Goal: Find specific page/section: Find specific page/section

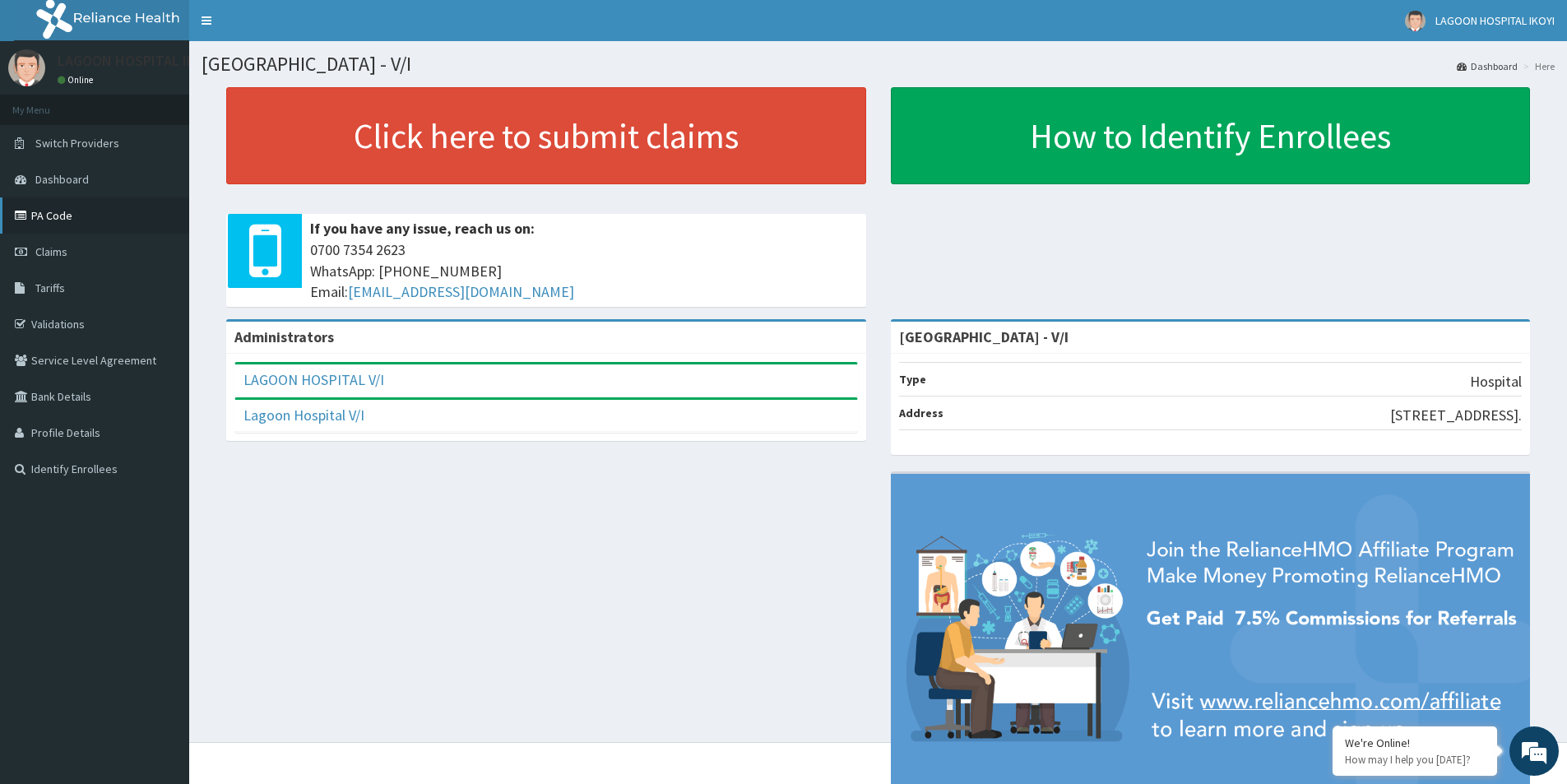
click at [65, 214] on link "PA Code" at bounding box center [95, 216] width 189 height 36
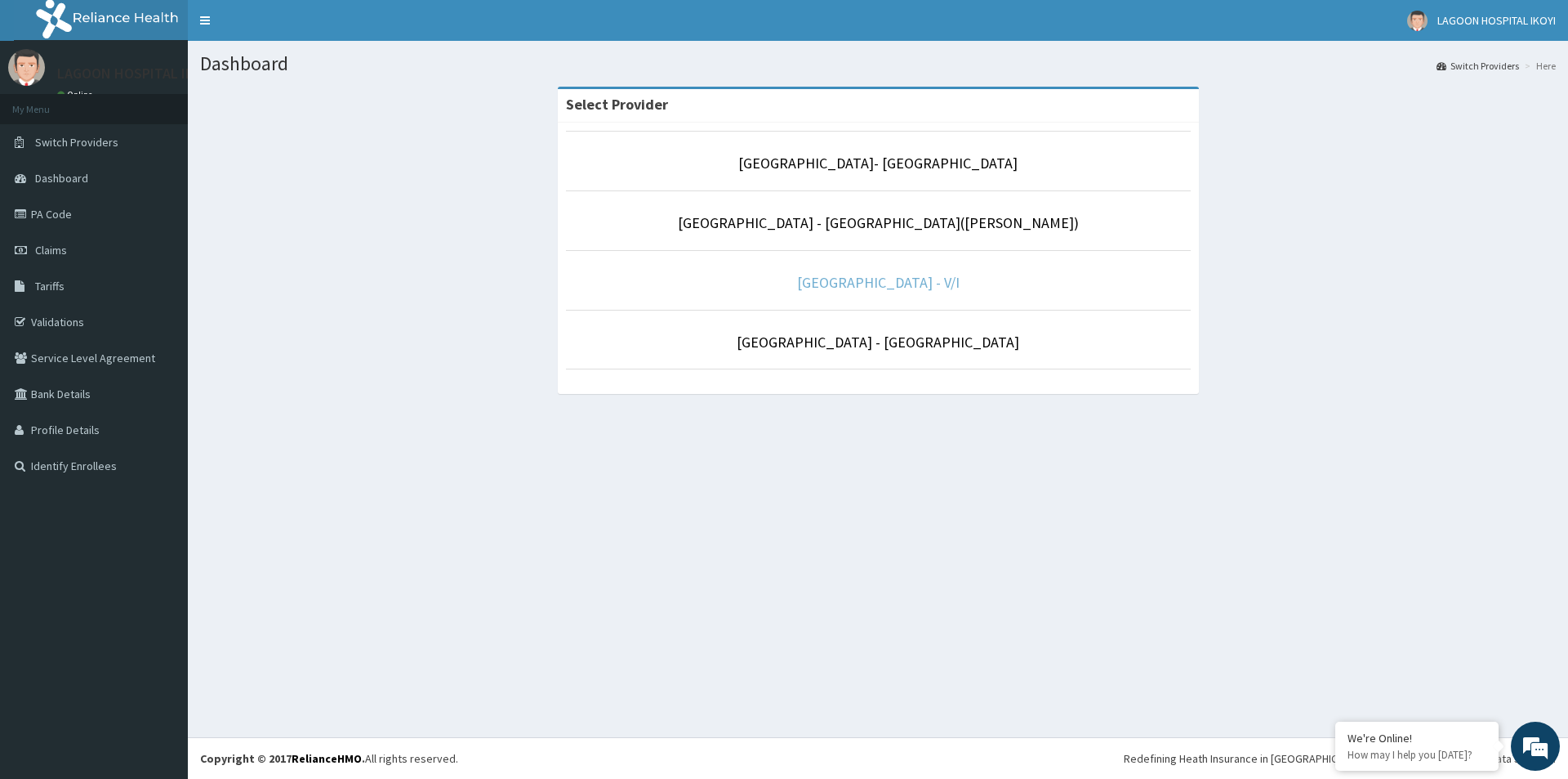
click at [848, 280] on link "[GEOGRAPHIC_DATA] - V/I" at bounding box center [878, 283] width 163 height 19
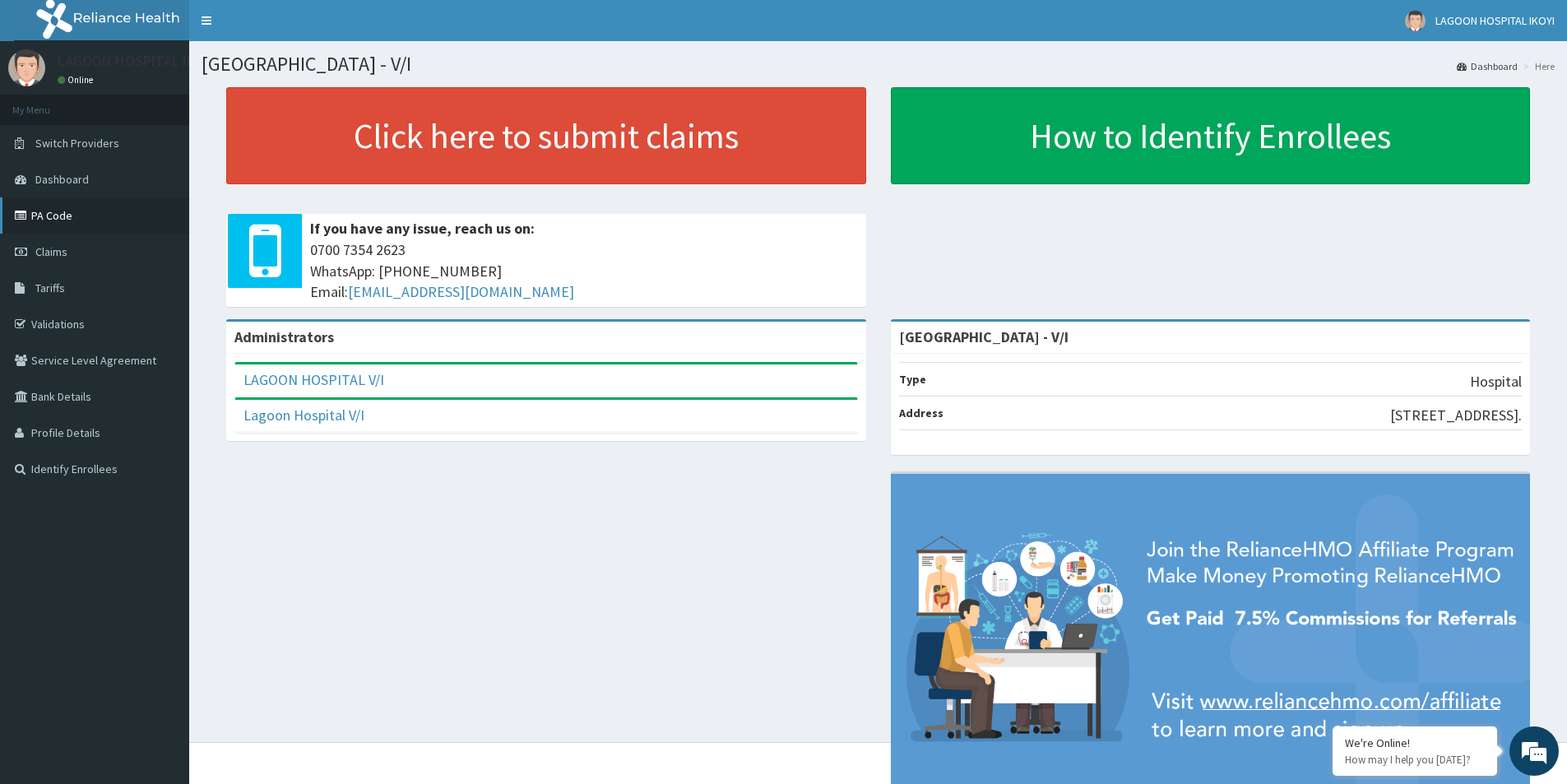
click at [58, 212] on link "PA Code" at bounding box center [95, 216] width 189 height 36
